Goal: Complete application form: Complete application form

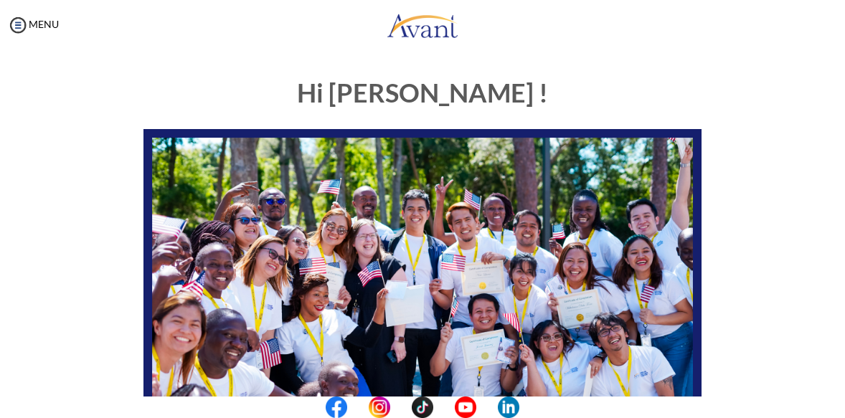
click at [739, 243] on div "Hi Agness ! START HERE: Avant Video Library My Process My Resources About Avant…" at bounding box center [423, 379] width 696 height 629
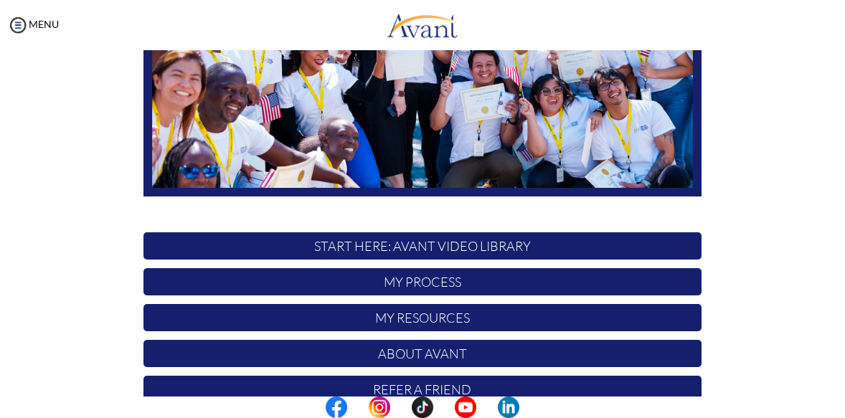
scroll to position [311, 0]
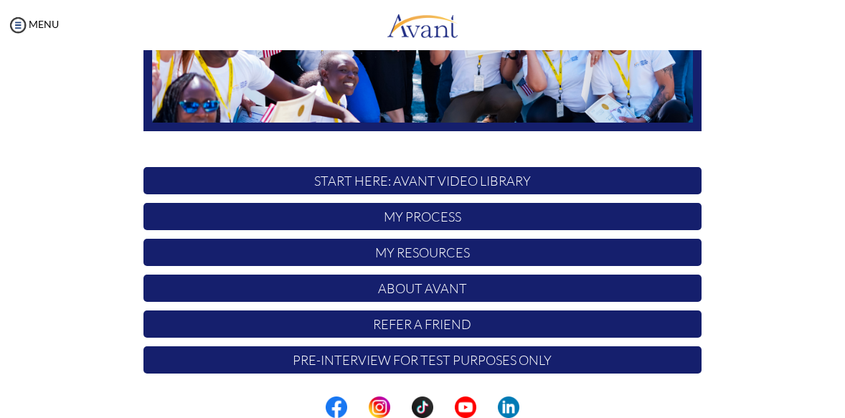
click at [456, 364] on p "Pre-Interview for test purposes only" at bounding box center [422, 359] width 558 height 27
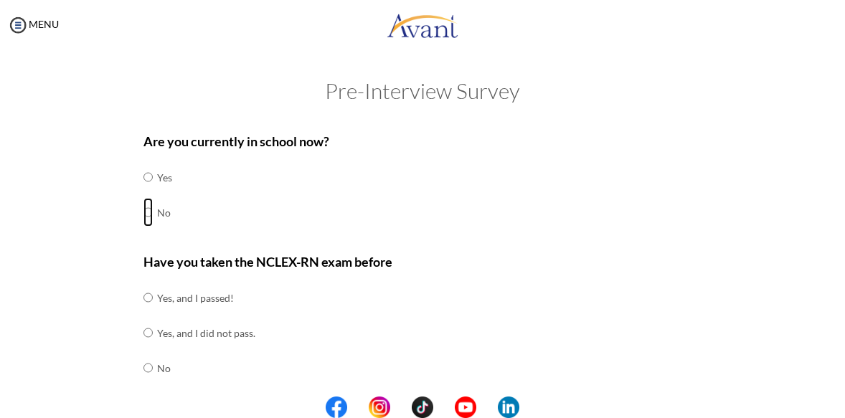
click at [143, 213] on input "radio" at bounding box center [147, 212] width 9 height 29
radio input "true"
click at [143, 163] on input "radio" at bounding box center [147, 177] width 9 height 29
radio input "true"
click at [143, 198] on input "radio" at bounding box center [147, 212] width 9 height 29
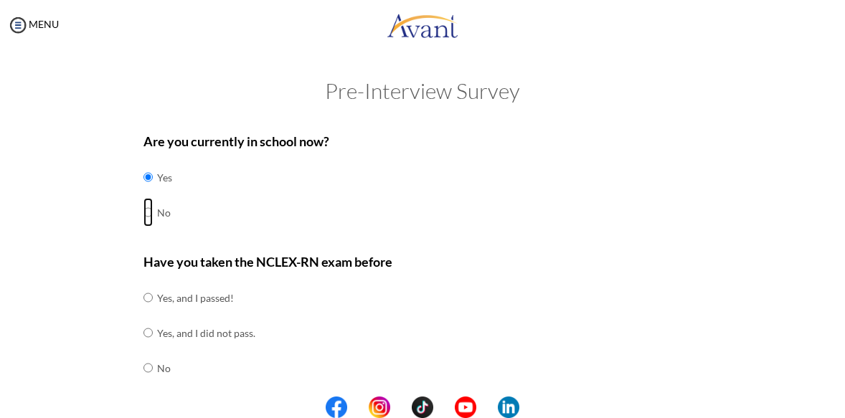
radio input "true"
click at [143, 163] on input "radio" at bounding box center [147, 177] width 9 height 29
radio input "true"
click at [334, 223] on div "Are you currently in school now? Yes No" at bounding box center [422, 187] width 558 height 113
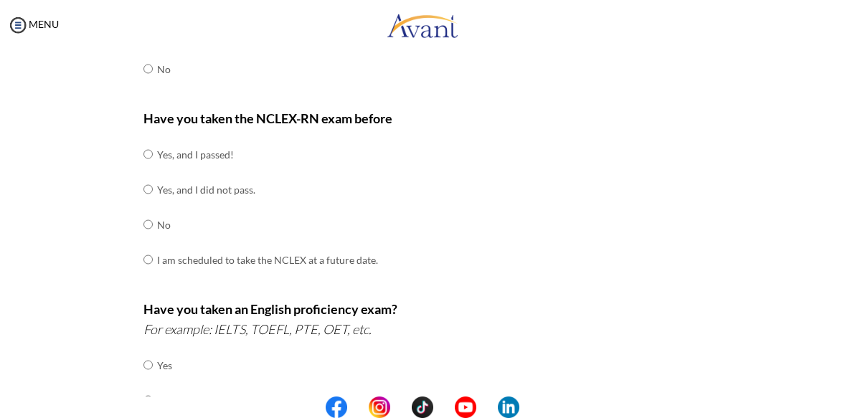
scroll to position [115, 0]
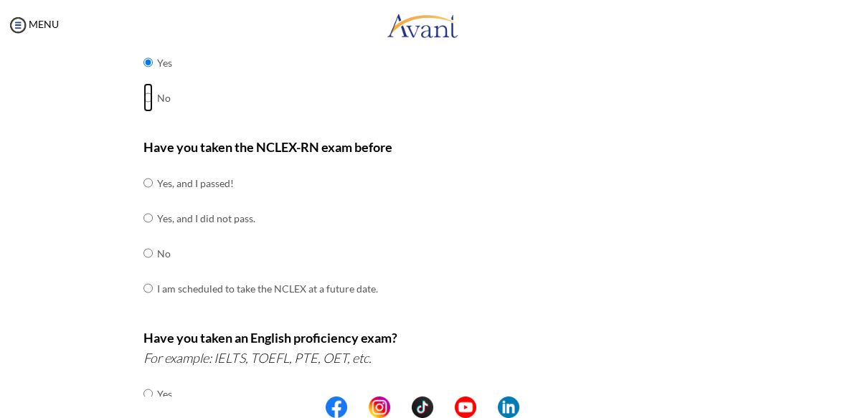
click at [143, 98] on input "radio" at bounding box center [147, 97] width 9 height 29
radio input "true"
click at [143, 253] on input "radio" at bounding box center [147, 253] width 9 height 29
radio input "true"
click at [510, 331] on p "Have you taken an English proficiency exam? For example: IELTS, TOEFL, PTE, OET…" at bounding box center [422, 348] width 558 height 40
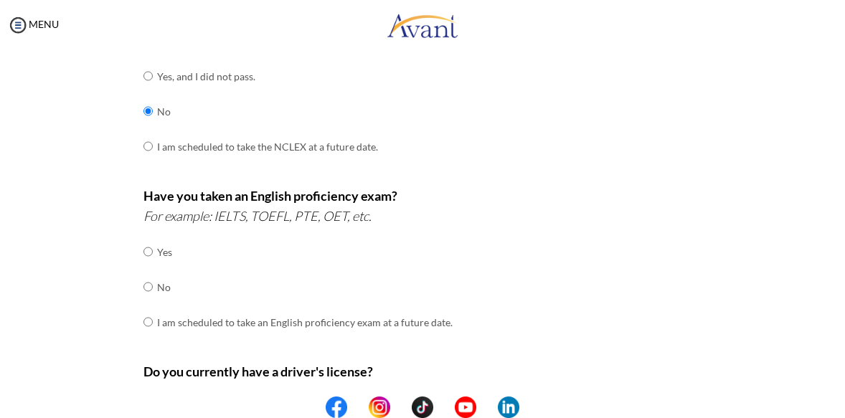
scroll to position [258, 0]
click at [143, 284] on input "radio" at bounding box center [147, 285] width 9 height 29
radio input "true"
click at [446, 273] on div "Have you taken an English proficiency exam? For example: IELTS, TOEFL, PTE, OET…" at bounding box center [422, 268] width 558 height 169
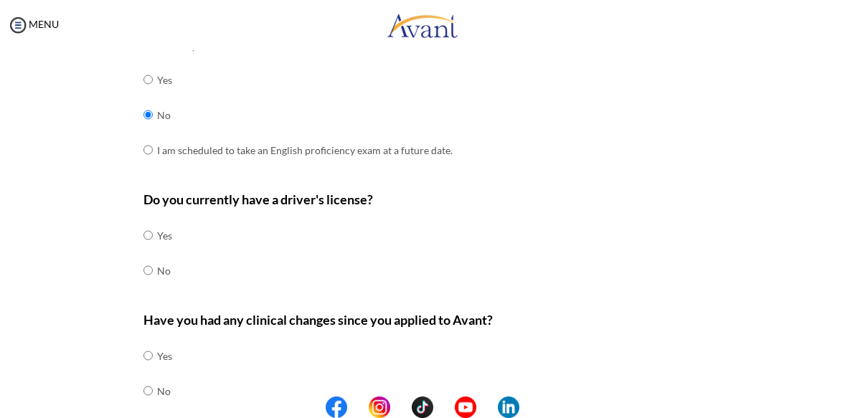
scroll to position [430, 0]
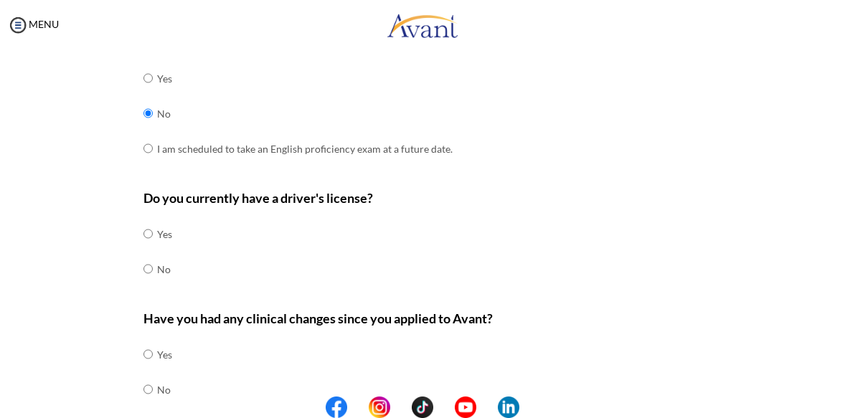
click at [143, 268] on input "radio" at bounding box center [147, 269] width 9 height 29
radio input "true"
click at [515, 308] on p "Have you had any clinical changes since you applied to Avant?" at bounding box center [422, 318] width 558 height 20
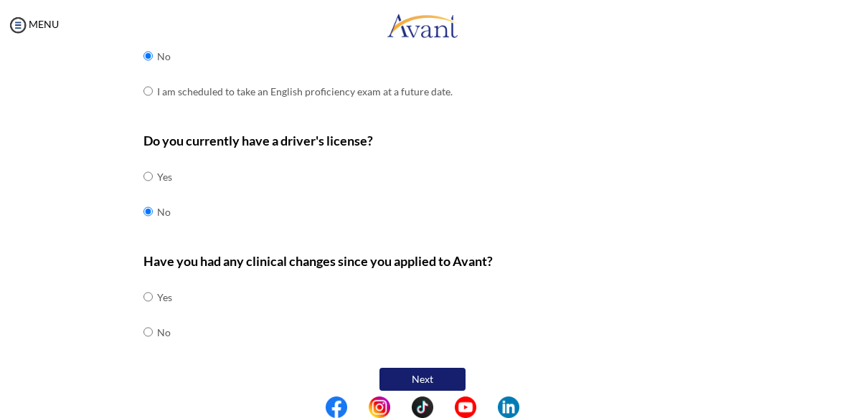
scroll to position [496, 0]
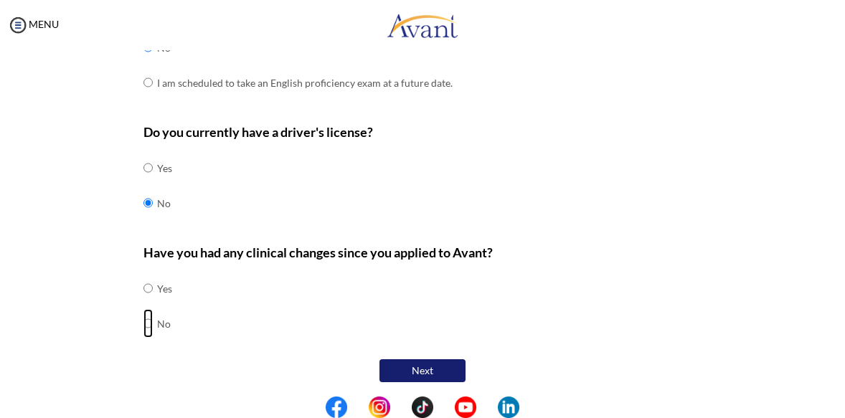
click at [143, 320] on input "radio" at bounding box center [147, 323] width 9 height 29
radio input "true"
click at [413, 368] on button "Next" at bounding box center [422, 370] width 86 height 23
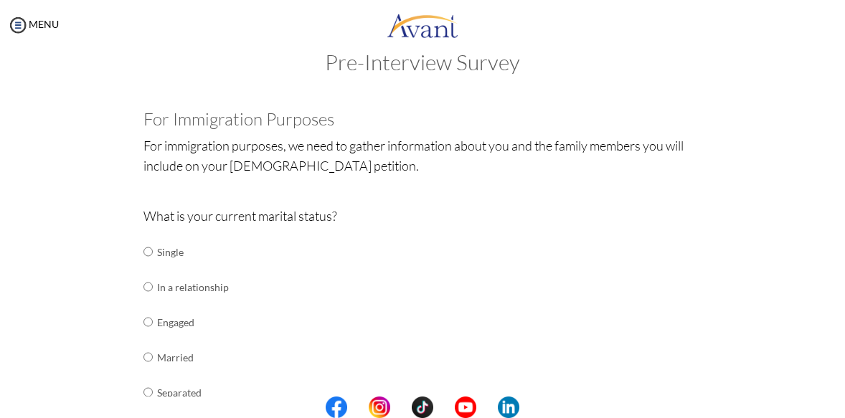
click at [250, 316] on div "What is your current marital status? Single In a relationship Engaged Married S…" at bounding box center [422, 350] width 558 height 289
click at [143, 358] on input "radio" at bounding box center [147, 357] width 9 height 29
radio input "true"
click at [572, 326] on div "What is your current marital status? Single In a relationship Engaged Married S…" at bounding box center [422, 350] width 558 height 289
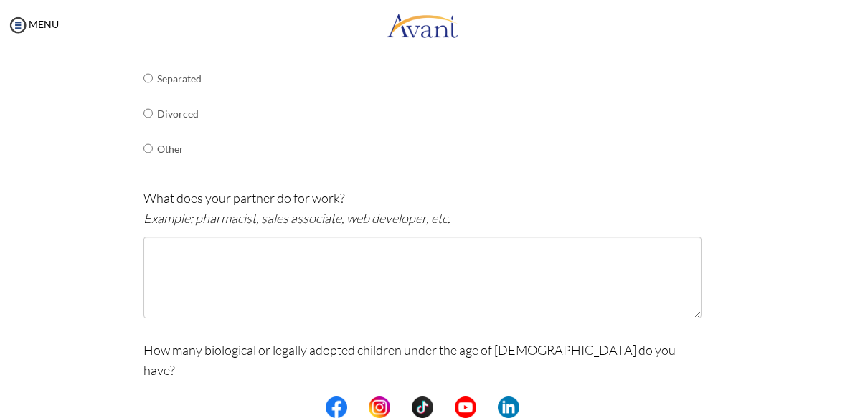
scroll to position [344, 0]
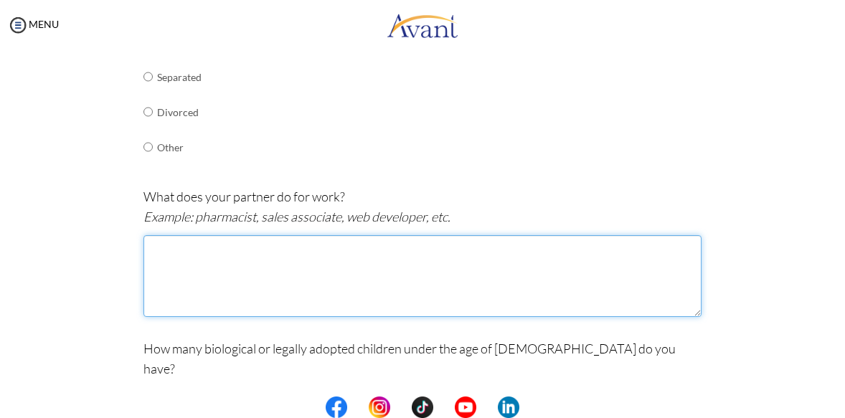
click at [149, 247] on textarea at bounding box center [422, 276] width 558 height 82
type textarea "a"
type textarea "An accountant"
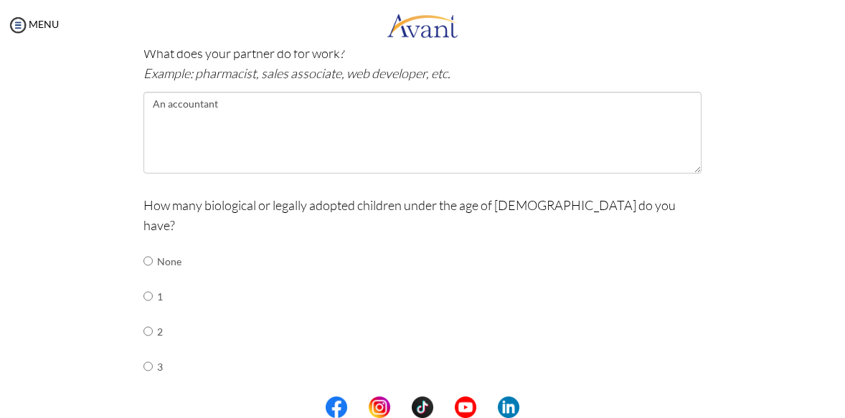
scroll to position [516, 0]
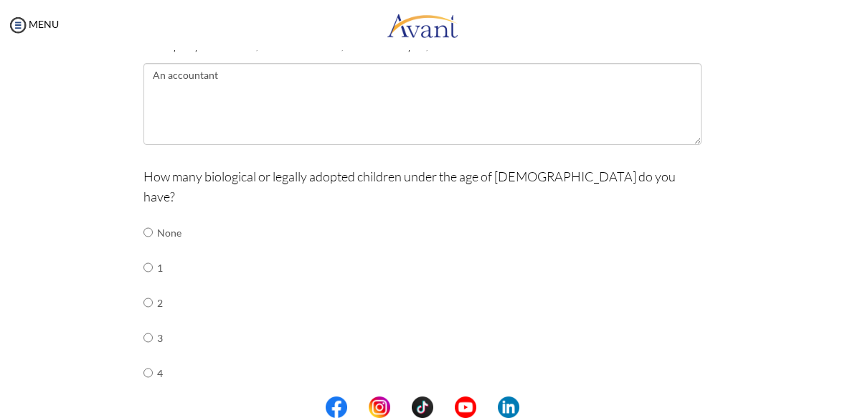
click at [143, 288] on input "radio" at bounding box center [147, 302] width 9 height 29
radio input "true"
click at [273, 372] on div "How many biological or legally adopted children under the age of 21 do you have…" at bounding box center [422, 303] width 558 height 274
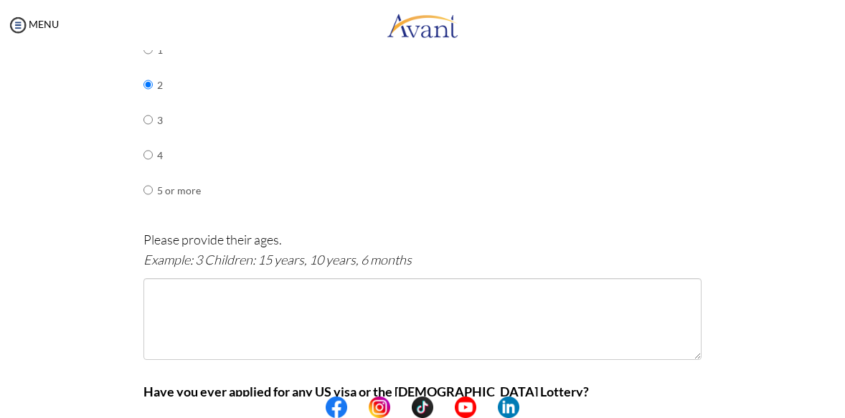
scroll to position [746, 0]
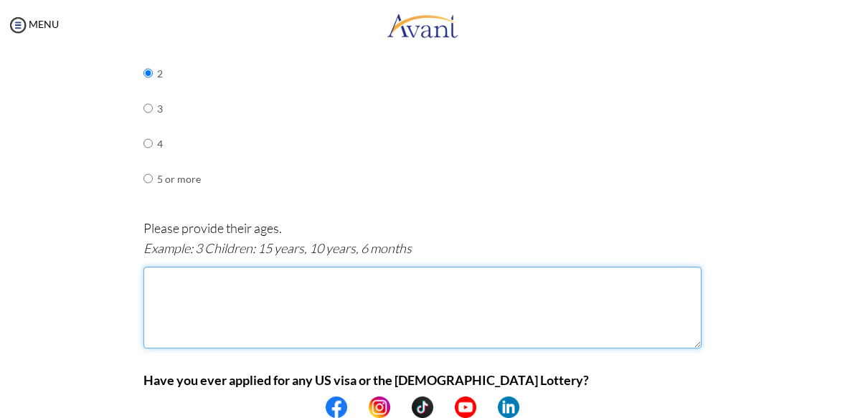
click at [154, 267] on textarea at bounding box center [422, 308] width 558 height 82
type textarea "F"
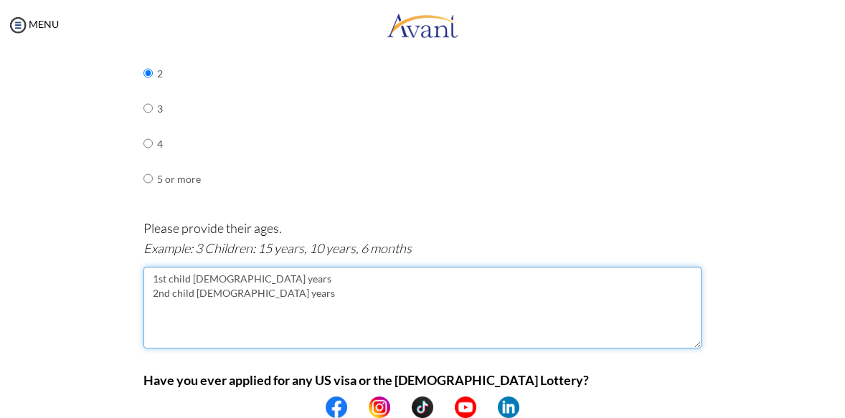
type textarea "1st child 8 years 2nd child 4 years"
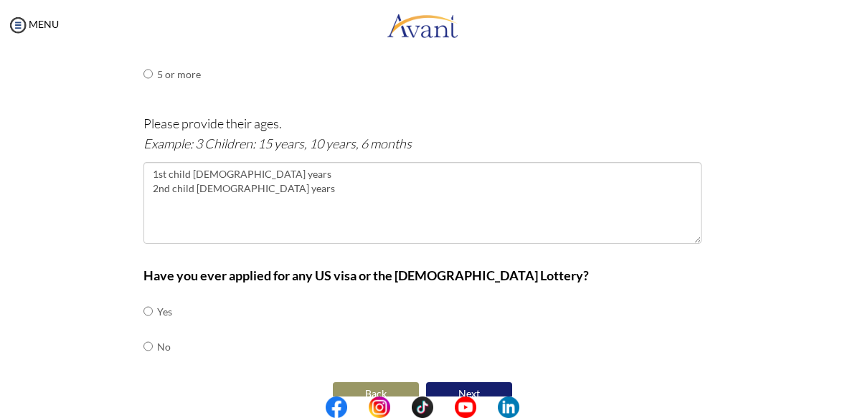
scroll to position [852, 0]
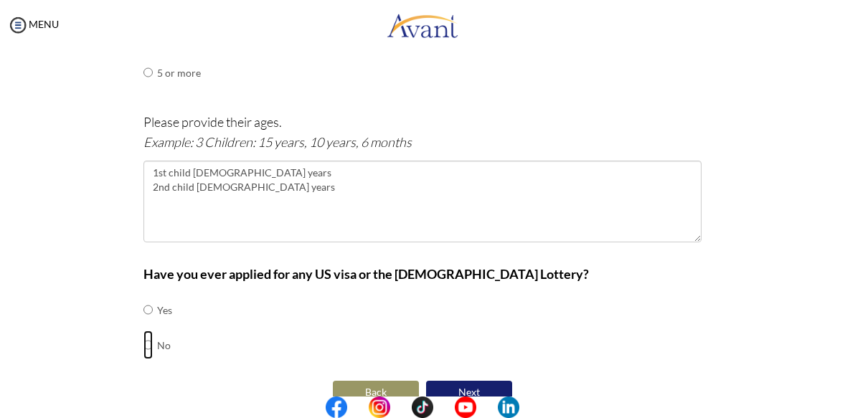
click at [143, 331] on input "radio" at bounding box center [147, 345] width 9 height 29
radio input "true"
click at [459, 381] on button "Next" at bounding box center [469, 392] width 86 height 23
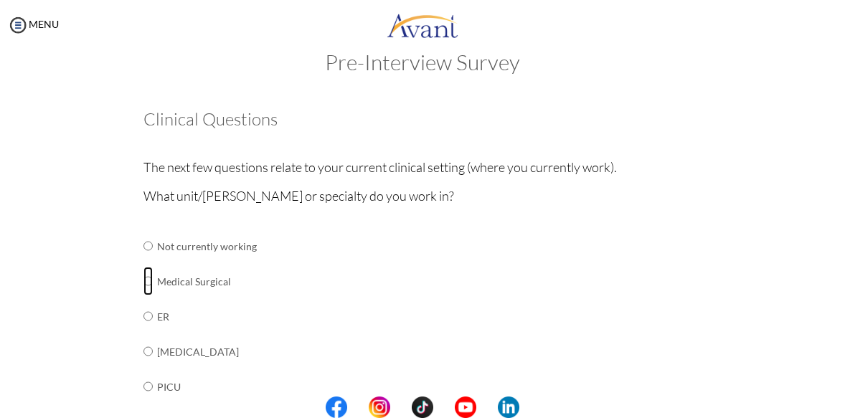
click at [143, 281] on input "radio" at bounding box center [147, 281] width 9 height 29
radio input "true"
click at [291, 311] on td "ER" at bounding box center [269, 316] width 225 height 35
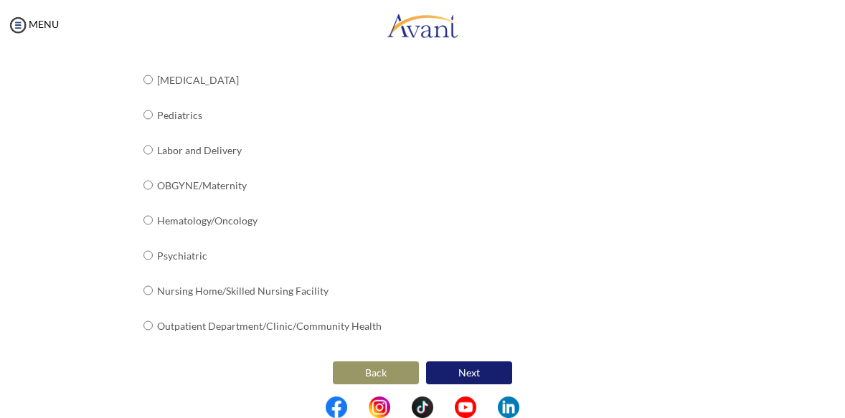
scroll to position [618, 0]
click at [459, 366] on button "Next" at bounding box center [469, 372] width 86 height 23
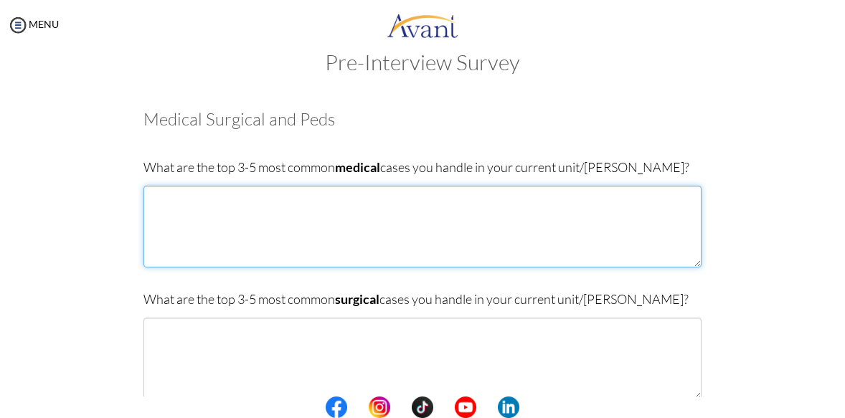
click at [155, 202] on textarea at bounding box center [422, 227] width 558 height 82
click at [218, 197] on textarea "intestinal obstraction" at bounding box center [422, 227] width 558 height 82
click at [244, 203] on textarea "intestinal obstruction" at bounding box center [422, 227] width 558 height 82
type textarea "i"
click at [261, 204] on textarea "COPD, Pneumonia, HTN" at bounding box center [422, 227] width 558 height 82
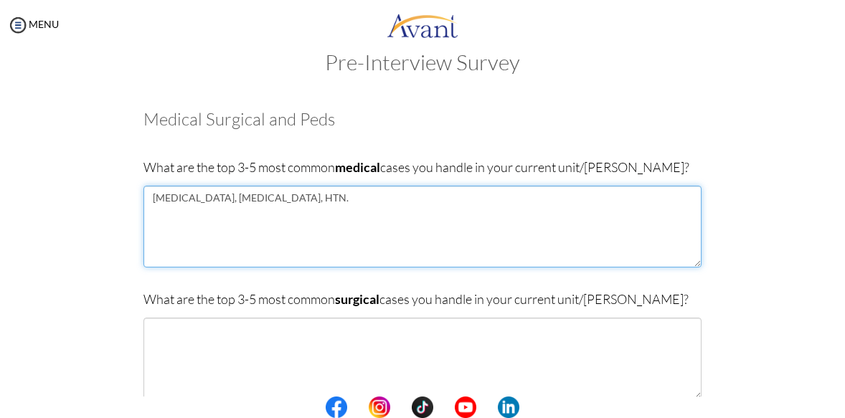
type textarea "COPD, Pneumonia, HTN."
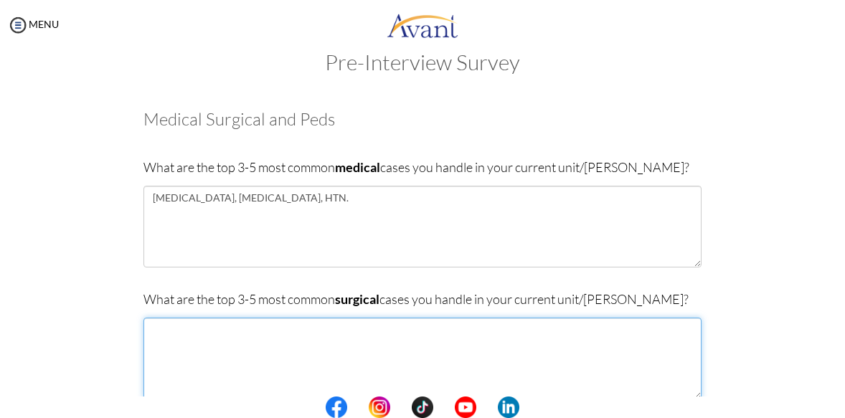
click at [343, 359] on textarea at bounding box center [422, 359] width 558 height 82
click at [148, 328] on textarea at bounding box center [422, 359] width 558 height 82
type textarea "Intestinal obstruction, Hernias, fractures"
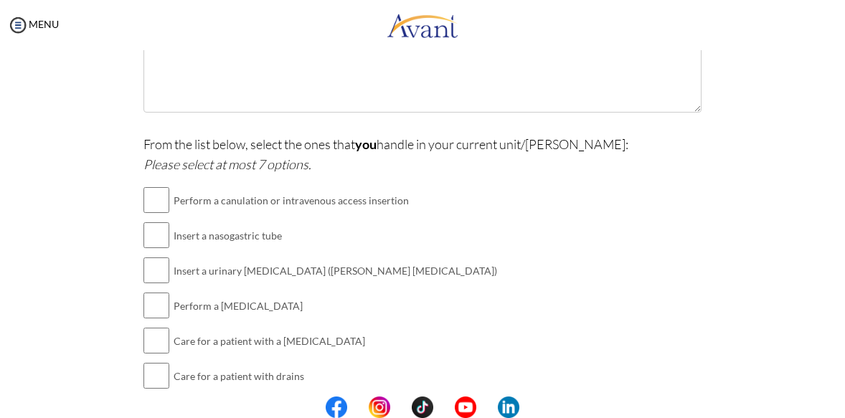
scroll to position [344, 0]
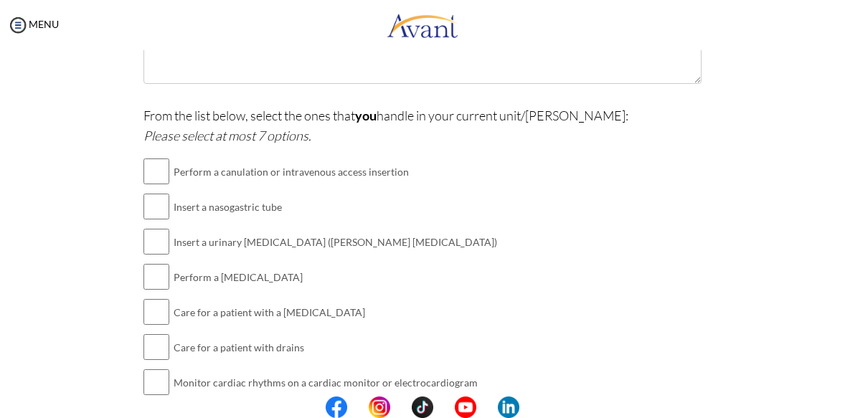
click at [154, 170] on input "checkbox" at bounding box center [156, 171] width 26 height 29
checkbox input "true"
click at [149, 200] on input "checkbox" at bounding box center [156, 206] width 26 height 29
checkbox input "true"
click at [158, 241] on input "checkbox" at bounding box center [156, 241] width 26 height 29
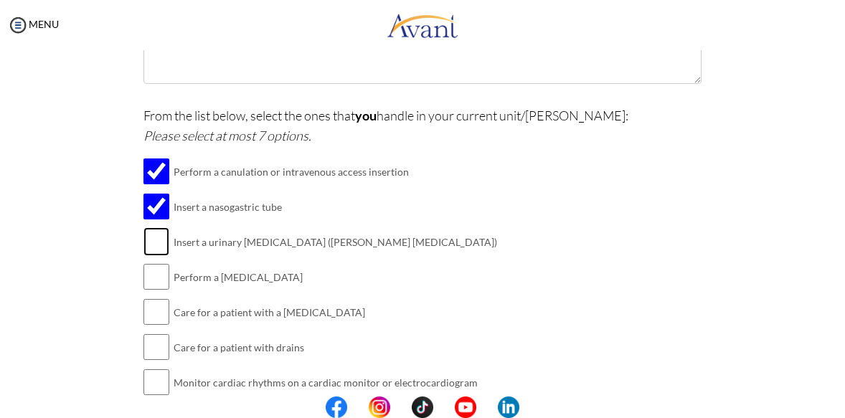
checkbox input "true"
click at [159, 274] on input "checkbox" at bounding box center [156, 277] width 26 height 29
checkbox input "true"
click at [148, 308] on input "checkbox" at bounding box center [156, 312] width 26 height 29
checkbox input "true"
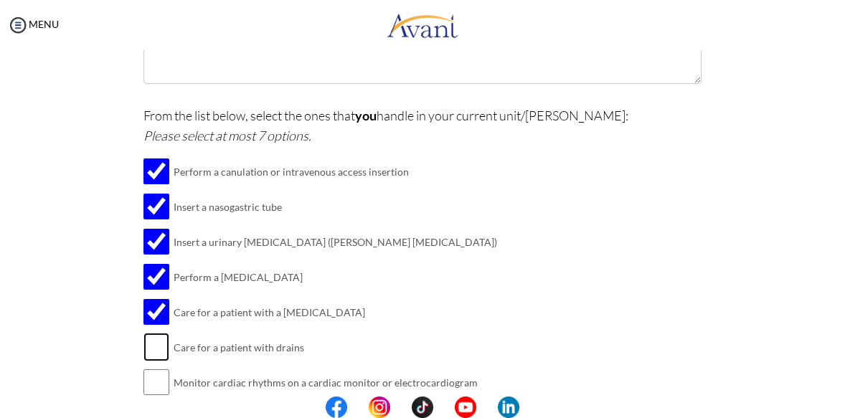
click at [143, 349] on input "checkbox" at bounding box center [156, 347] width 26 height 29
checkbox input "true"
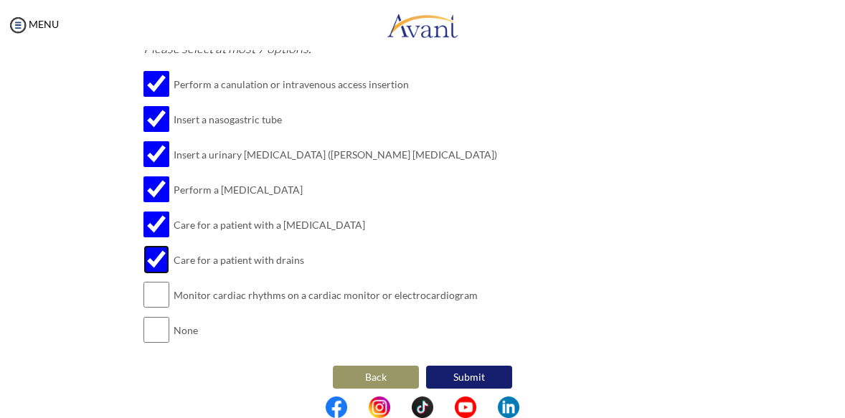
scroll to position [439, 0]
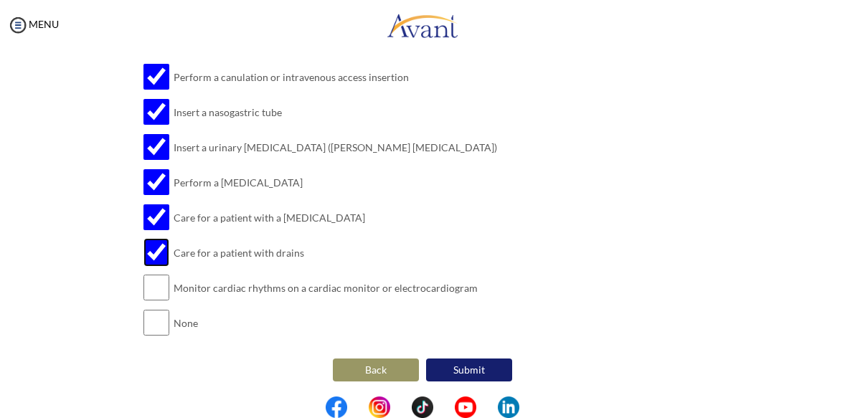
click at [448, 366] on button "Submit" at bounding box center [469, 370] width 86 height 23
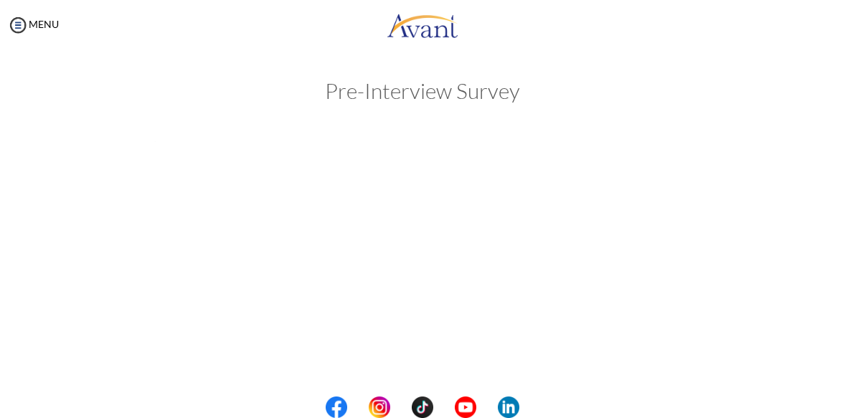
scroll to position [0, 0]
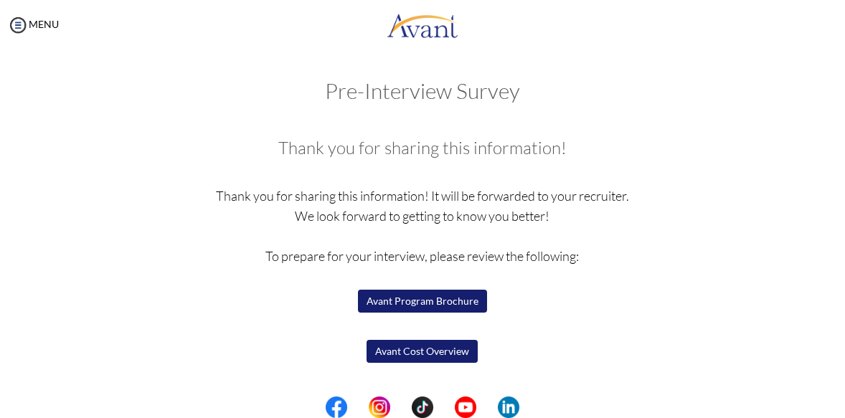
click at [410, 306] on button "Avant Program Brochure" at bounding box center [422, 301] width 129 height 23
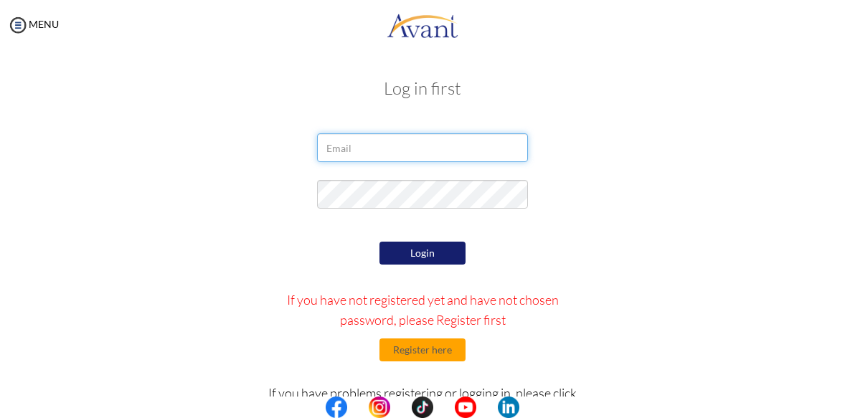
type input "[EMAIL_ADDRESS][DOMAIN_NAME]"
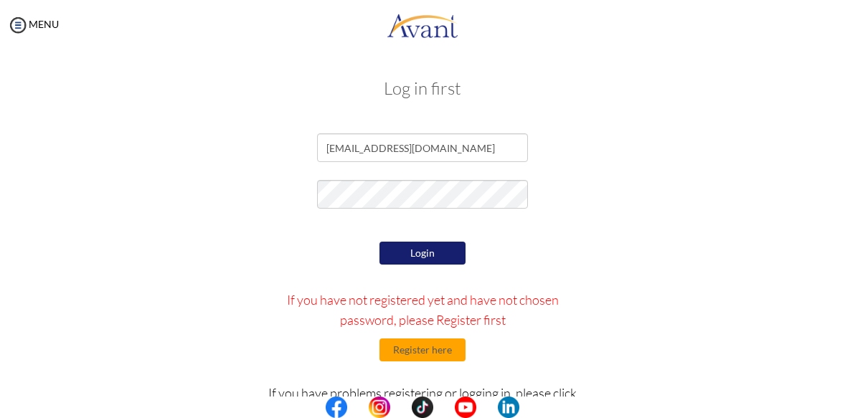
click at [410, 253] on button "Login" at bounding box center [422, 253] width 86 height 23
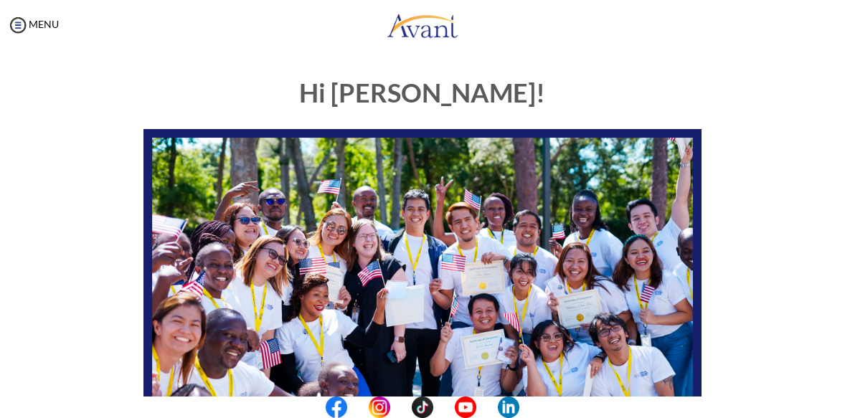
scroll to position [311, 0]
